Goal: Answer question/provide support: Answer question/provide support

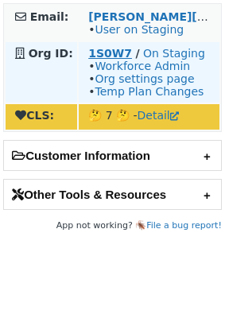
click at [114, 50] on strong "1S0W7" at bounding box center [110, 53] width 44 height 13
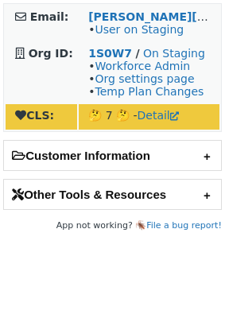
click at [133, 148] on h2 "Customer Information" at bounding box center [112, 155] width 217 height 29
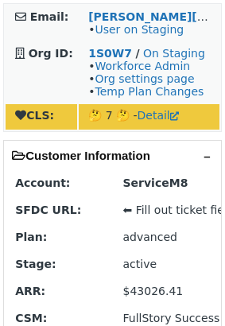
click at [133, 156] on h2 "Customer Information" at bounding box center [112, 155] width 217 height 29
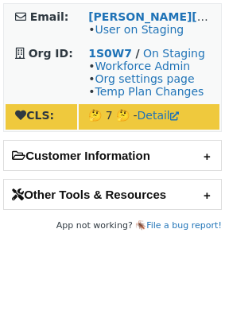
click at [133, 206] on h2 "Other Tools & Resources" at bounding box center [112, 193] width 217 height 29
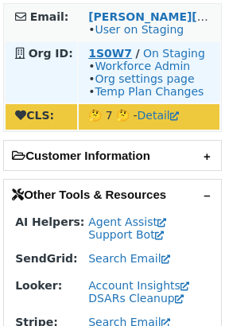
click at [112, 54] on strong "1S0W7" at bounding box center [110, 53] width 44 height 13
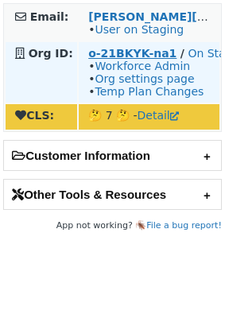
click at [120, 55] on strong "o-21BKYK-na1" at bounding box center [132, 53] width 88 height 13
click at [117, 56] on strong "o-21BKYK-na1" at bounding box center [132, 53] width 88 height 13
